Goal: Transaction & Acquisition: Book appointment/travel/reservation

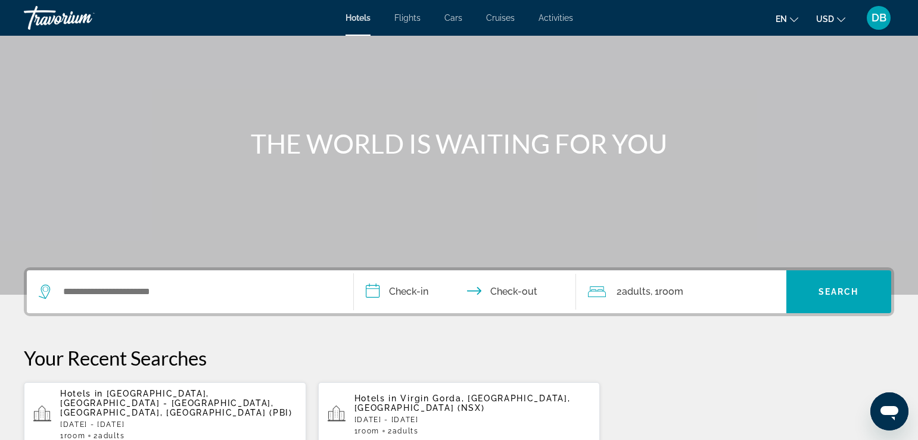
scroll to position [52, 0]
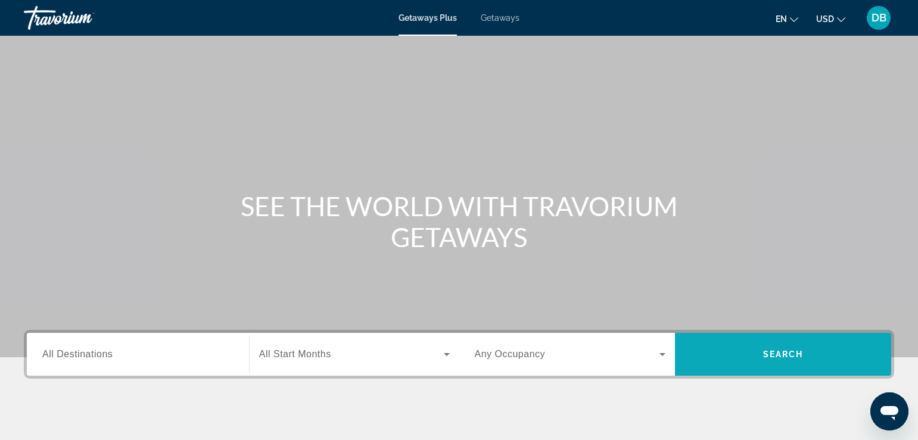
click at [785, 344] on span "Search widget" at bounding box center [783, 354] width 216 height 29
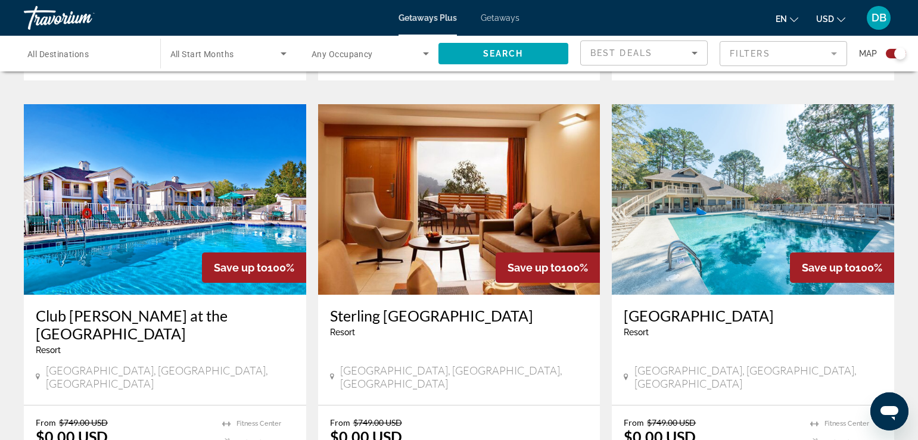
scroll to position [1251, 0]
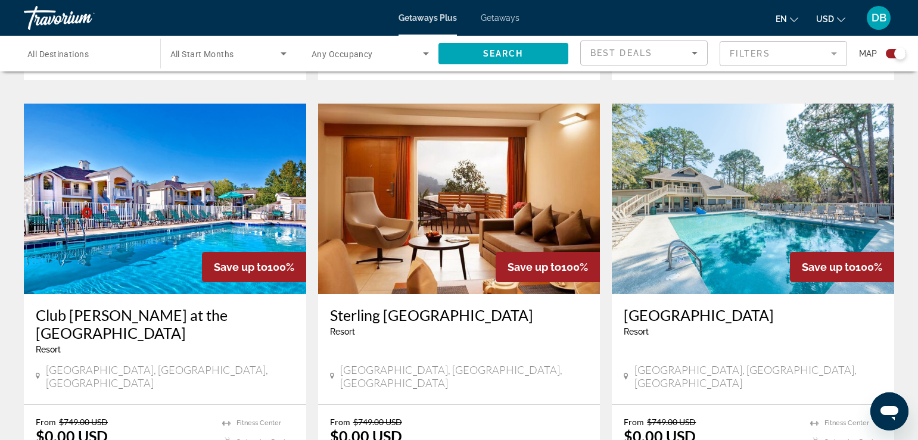
click at [704, 189] on img "Main content" at bounding box center [753, 199] width 282 height 191
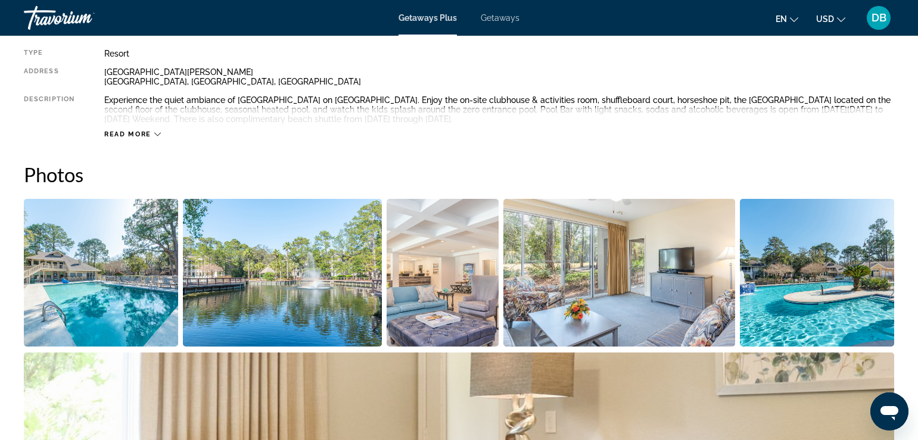
scroll to position [477, 0]
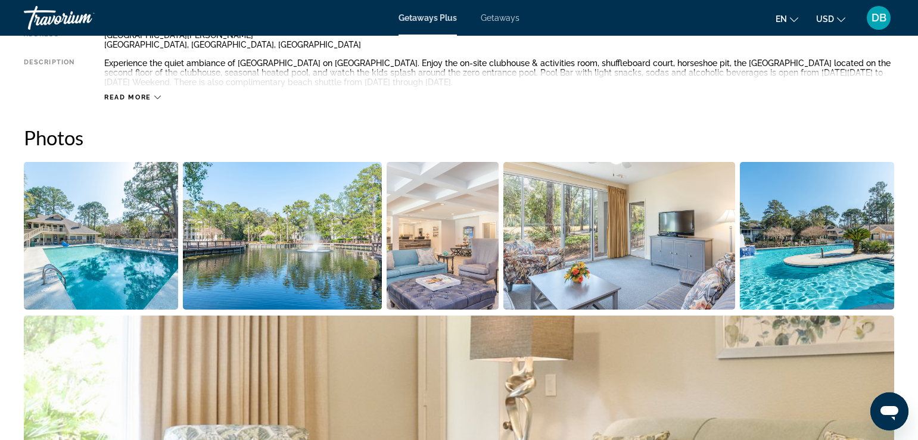
click at [100, 250] on img "Open full-screen image slider" at bounding box center [101, 236] width 154 height 148
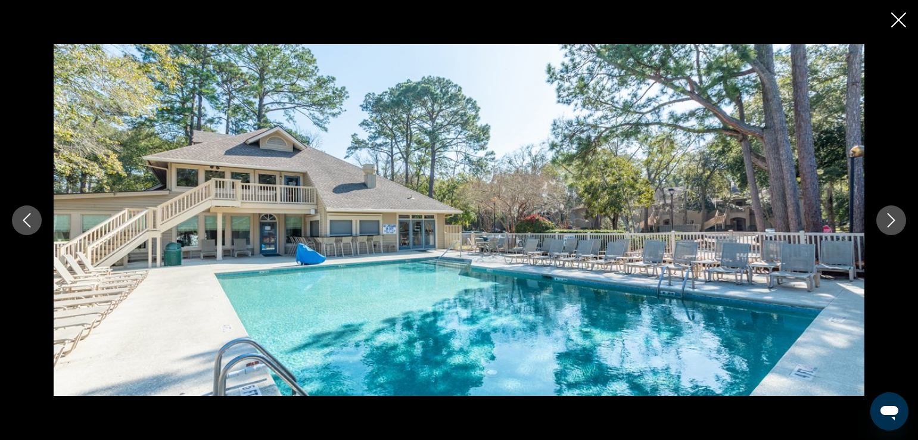
click at [890, 219] on icon "Next image" at bounding box center [891, 220] width 14 height 14
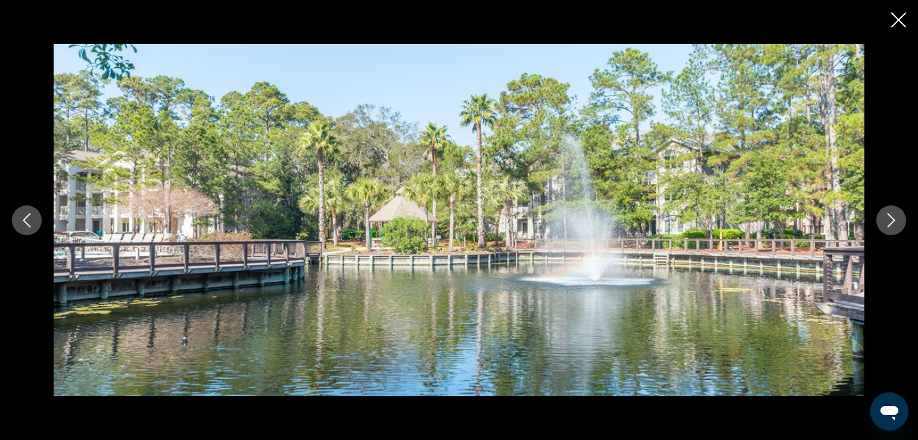
click at [890, 219] on icon "Next image" at bounding box center [891, 220] width 14 height 14
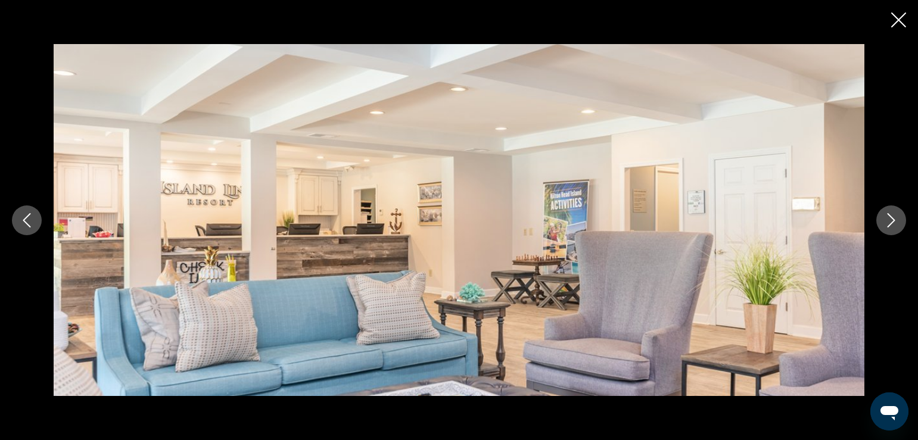
click at [890, 220] on icon "Next image" at bounding box center [891, 220] width 14 height 14
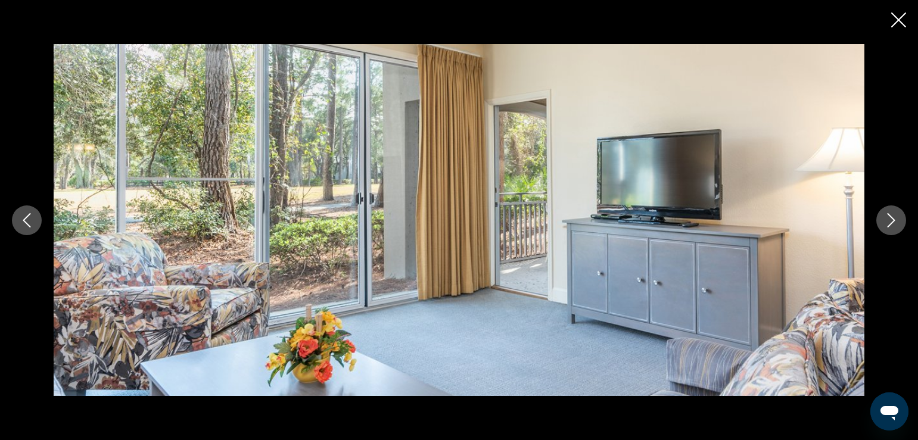
click at [890, 220] on icon "Next image" at bounding box center [891, 220] width 14 height 14
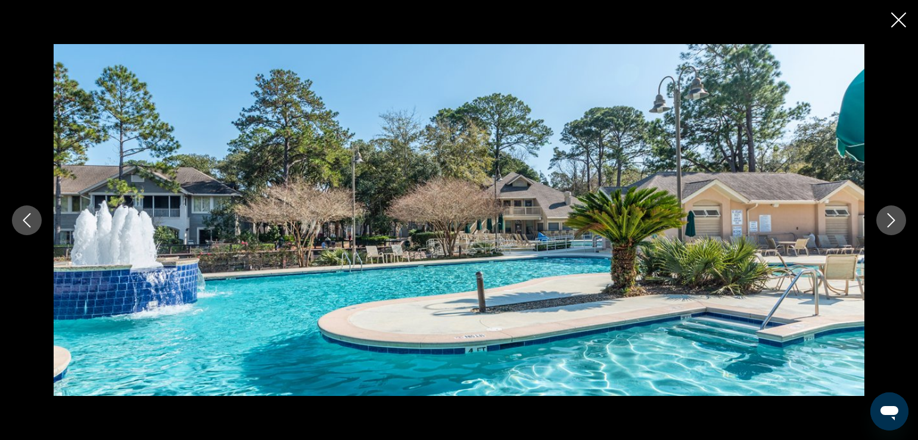
click at [887, 220] on icon "Next image" at bounding box center [891, 220] width 14 height 14
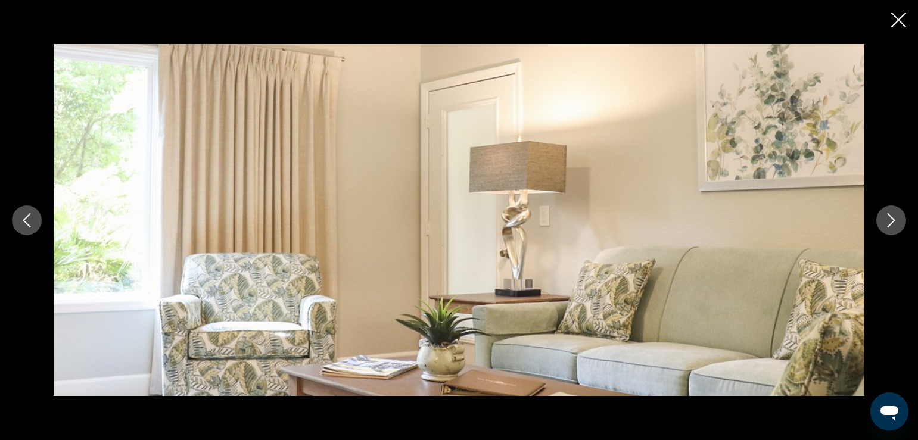
click at [887, 220] on icon "Next image" at bounding box center [891, 220] width 14 height 14
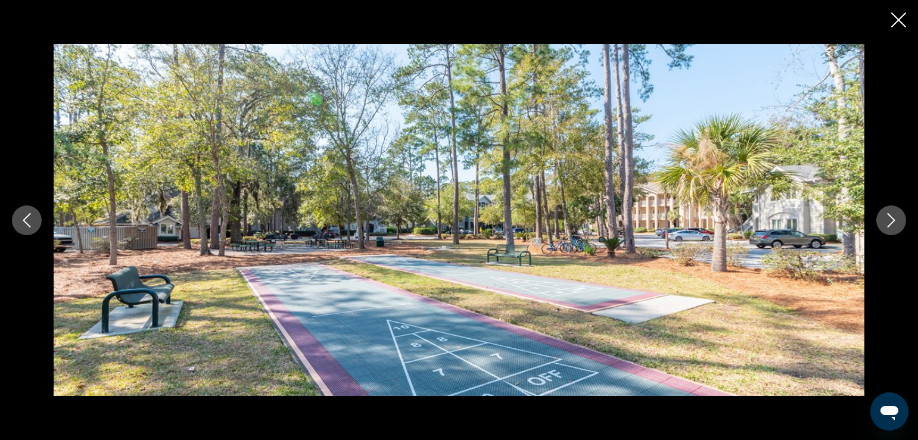
click at [887, 220] on icon "Next image" at bounding box center [891, 220] width 14 height 14
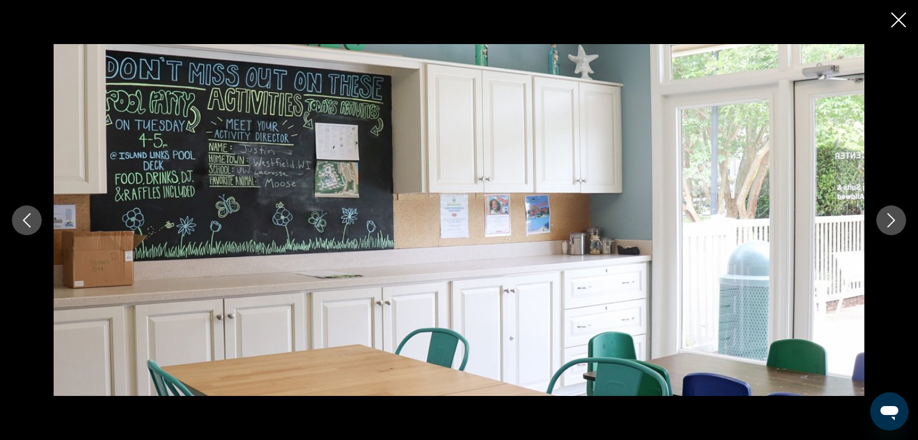
click at [887, 220] on icon "Next image" at bounding box center [891, 220] width 14 height 14
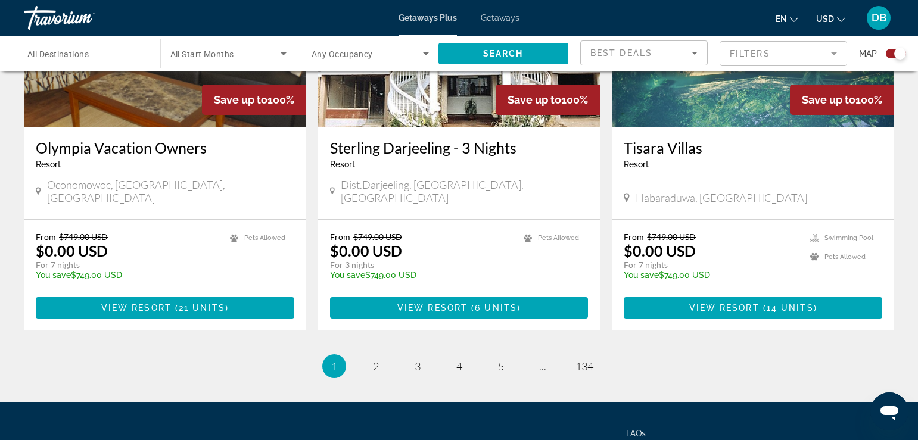
scroll to position [1857, 0]
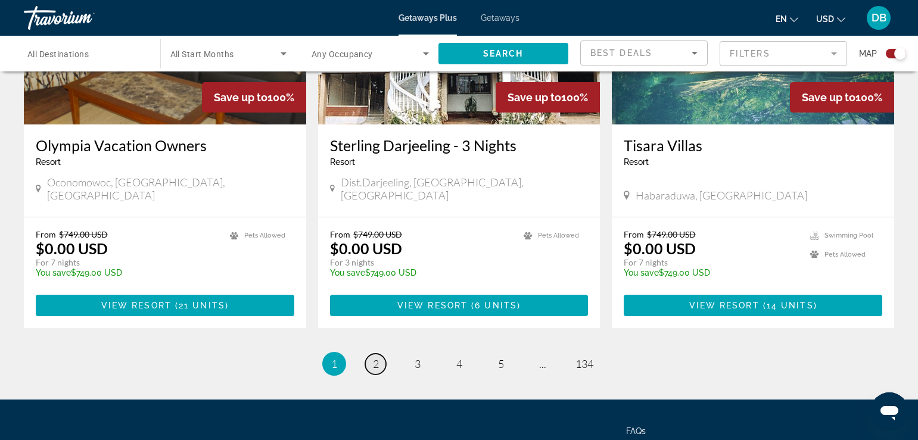
click at [381, 354] on link "page 2" at bounding box center [375, 364] width 21 height 21
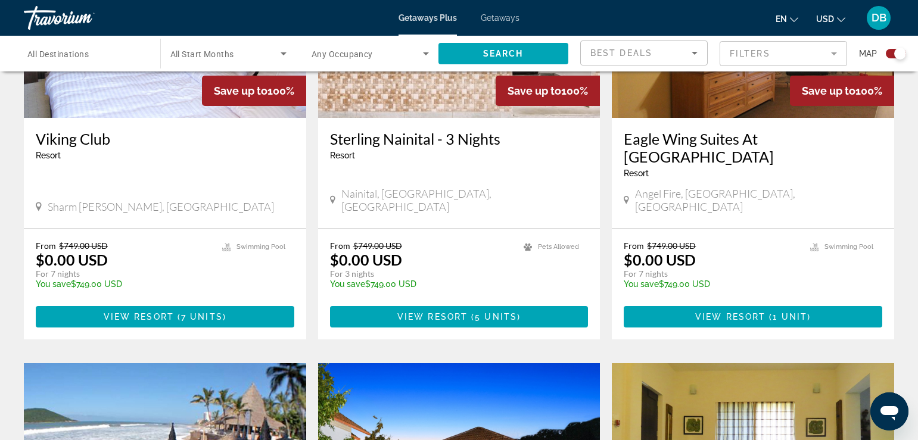
scroll to position [552, 0]
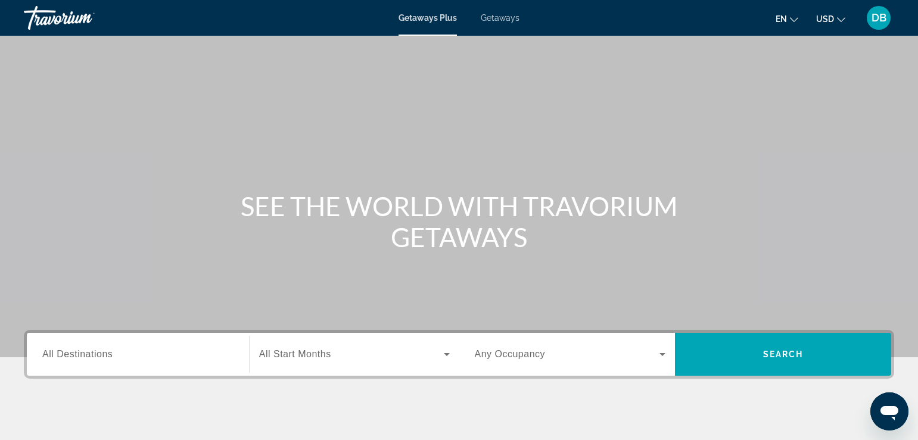
click at [497, 16] on span "Getaways" at bounding box center [500, 18] width 39 height 10
click at [420, 19] on span "Getaways Plus" at bounding box center [428, 18] width 58 height 10
click at [492, 13] on div "Getaways Plus Getaways en English Español Français Italiano Português русский U…" at bounding box center [459, 17] width 918 height 31
drag, startPoint x: 492, startPoint y: 13, endPoint x: 453, endPoint y: 90, distance: 85.8
click at [453, 90] on div "Main content" at bounding box center [459, 178] width 918 height 357
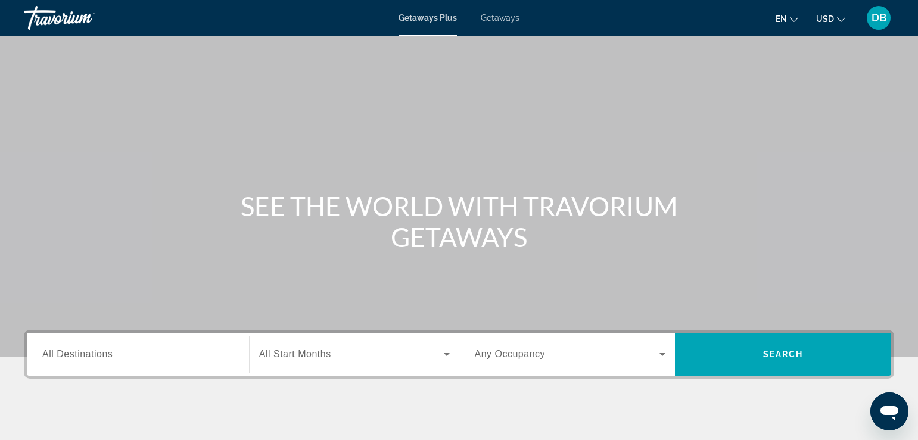
click at [494, 18] on span "Getaways" at bounding box center [500, 18] width 39 height 10
click at [409, 18] on span "Getaways Plus" at bounding box center [428, 18] width 58 height 10
click at [112, 348] on input "Destination All Destinations" at bounding box center [137, 355] width 191 height 14
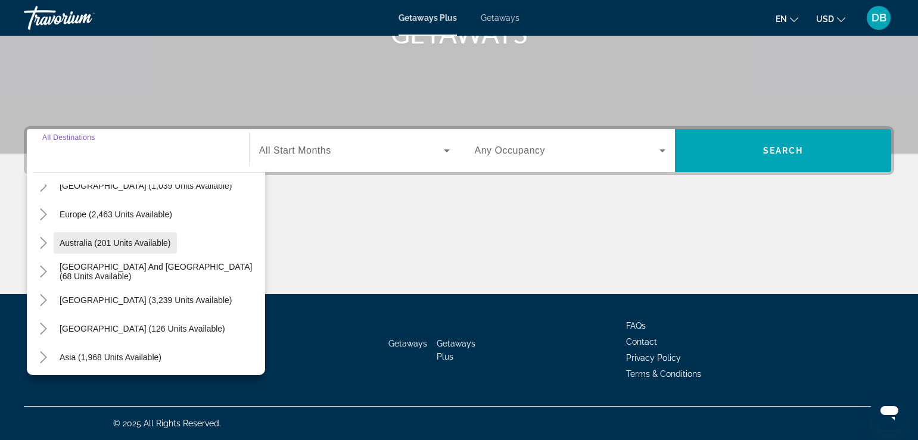
scroll to position [14, 0]
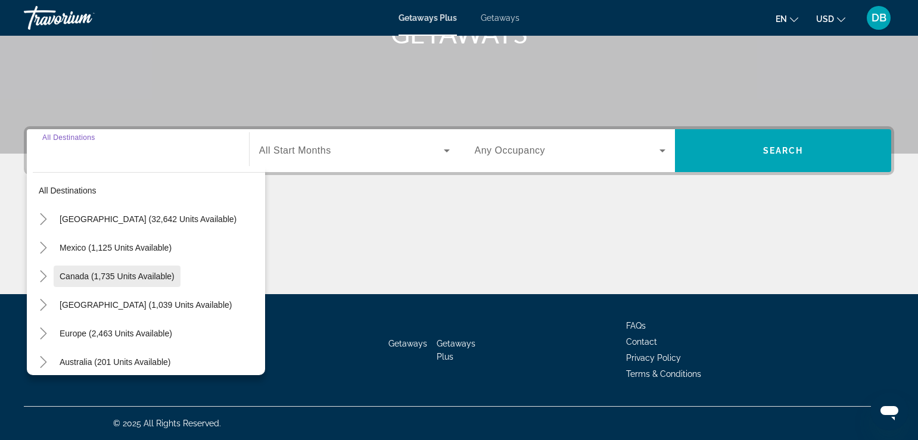
click at [128, 278] on span "Canada (1,735 units available)" at bounding box center [117, 277] width 115 height 10
type input "**********"
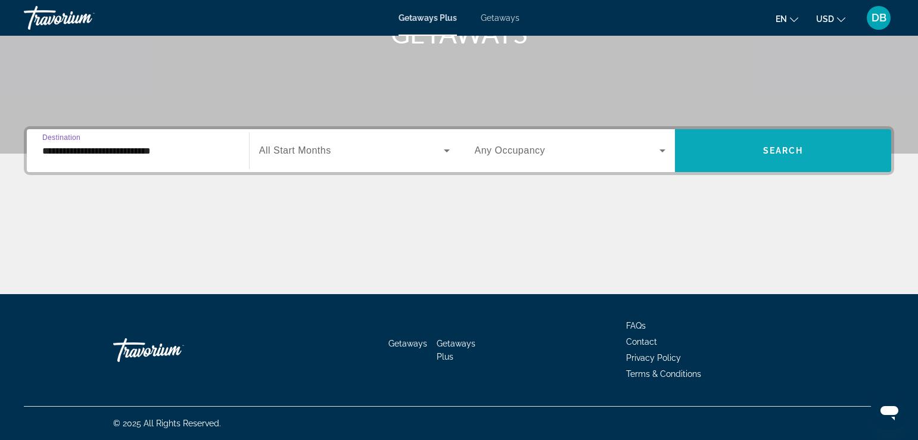
click at [809, 148] on span "Search widget" at bounding box center [783, 150] width 216 height 29
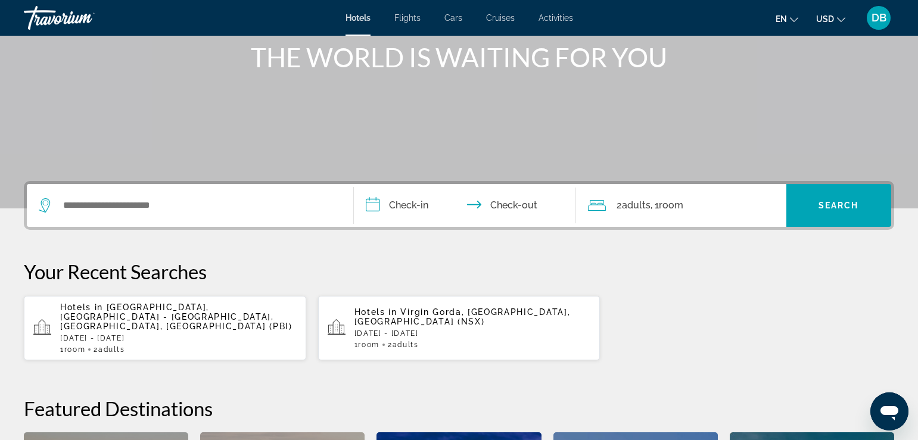
scroll to position [179, 0]
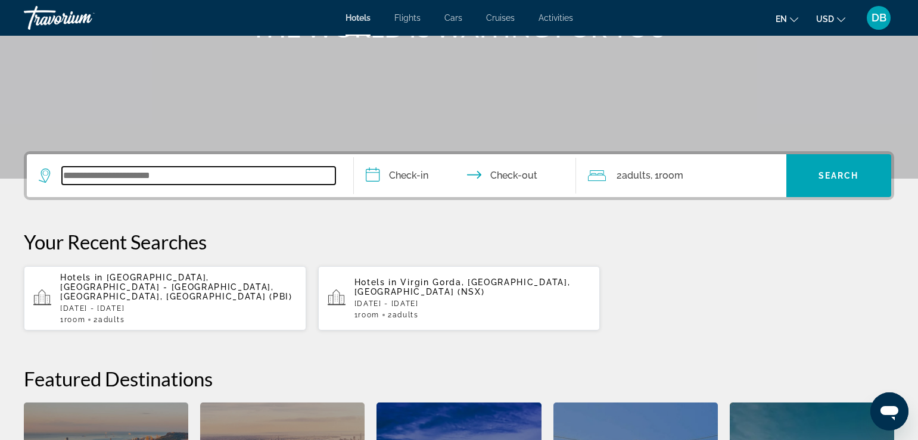
click at [262, 178] on input "Search widget" at bounding box center [198, 176] width 273 height 18
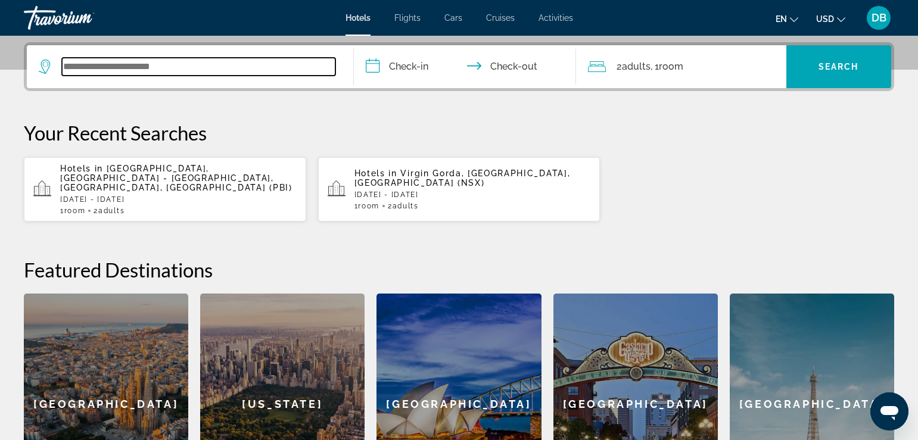
scroll to position [291, 0]
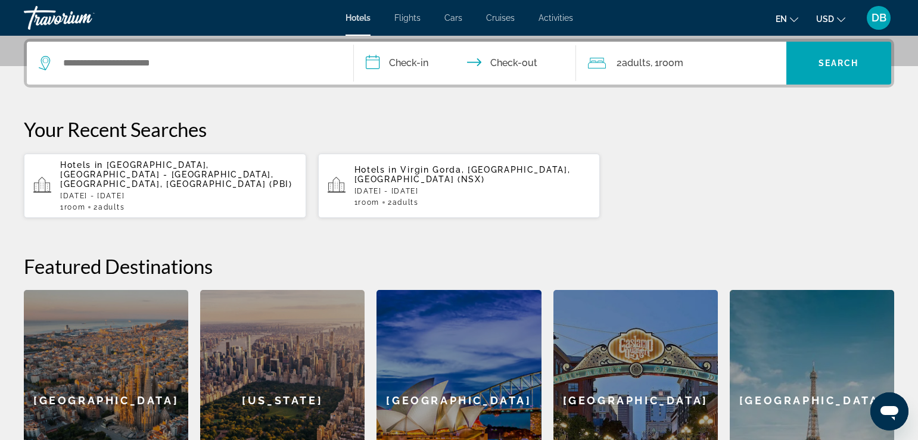
click at [416, 63] on input "**********" at bounding box center [467, 65] width 227 height 46
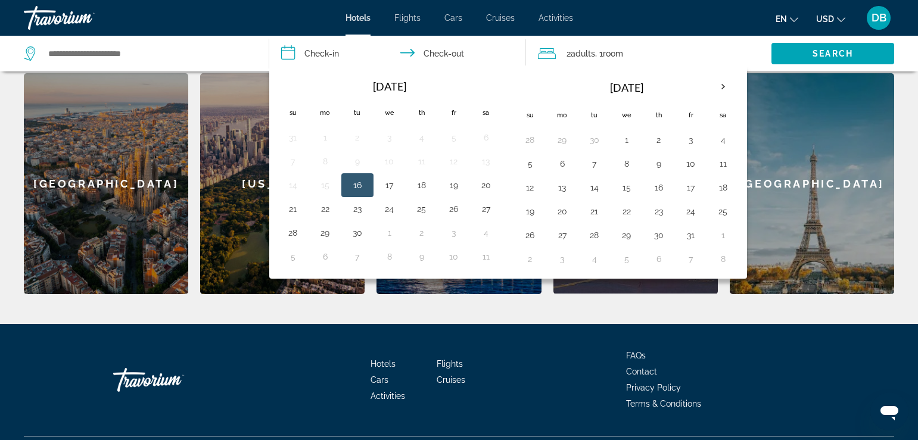
scroll to position [528, 0]
